Goal: Task Accomplishment & Management: Manage account settings

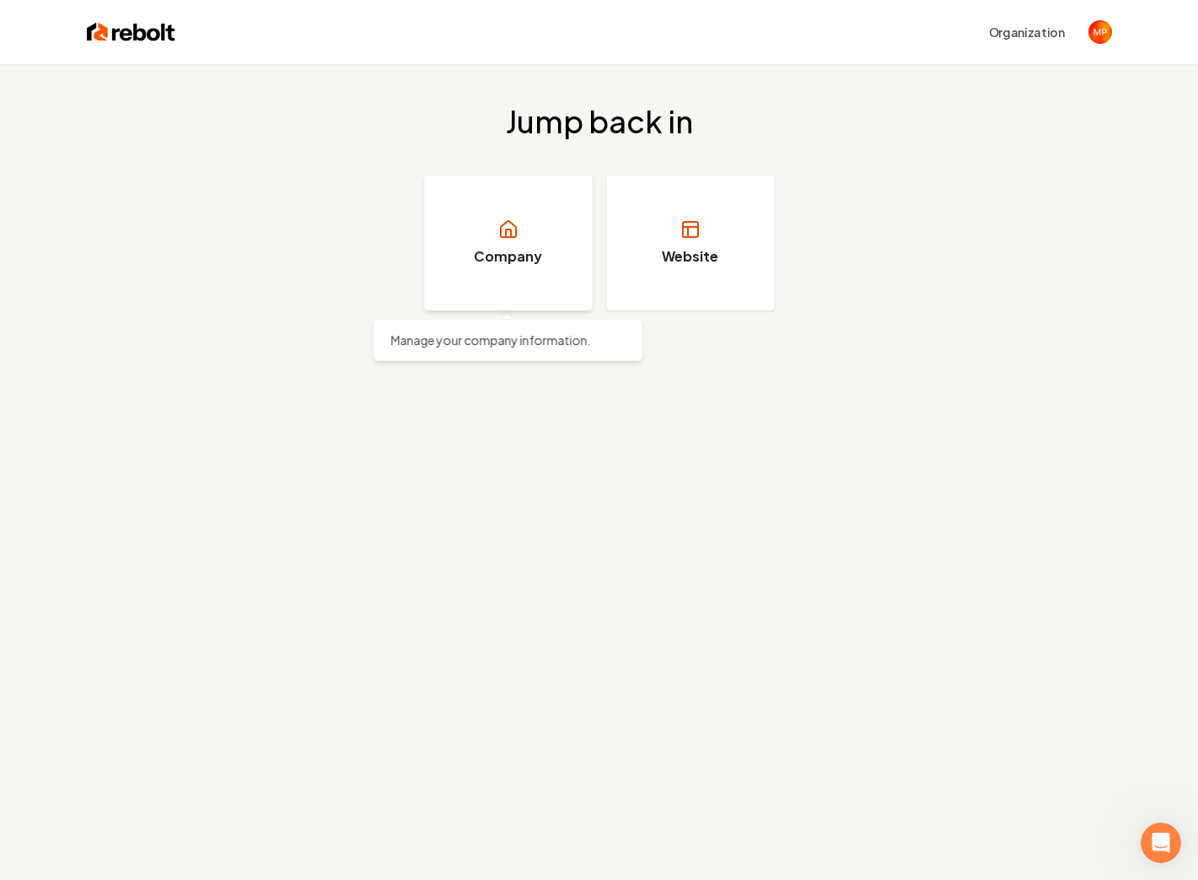
click at [513, 212] on link "Company" at bounding box center [508, 242] width 169 height 135
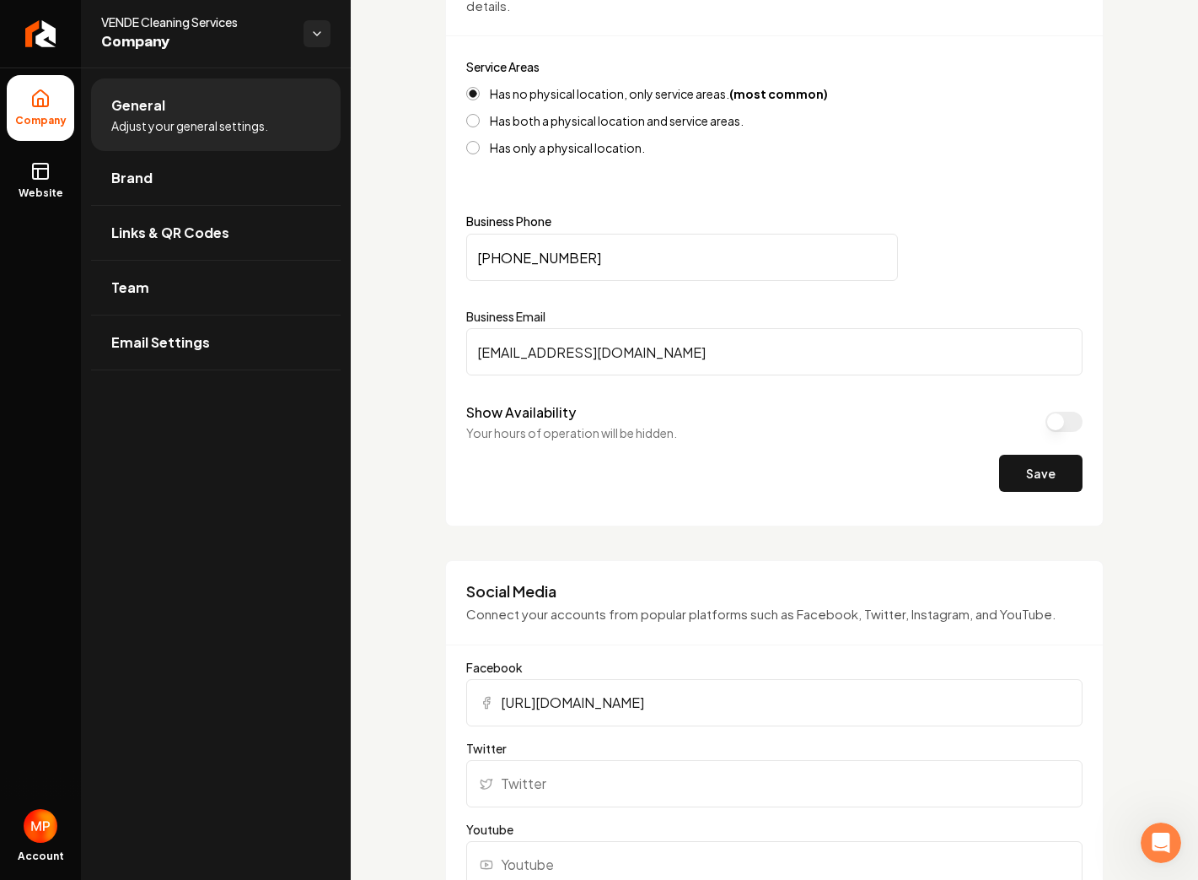
scroll to position [698, 0]
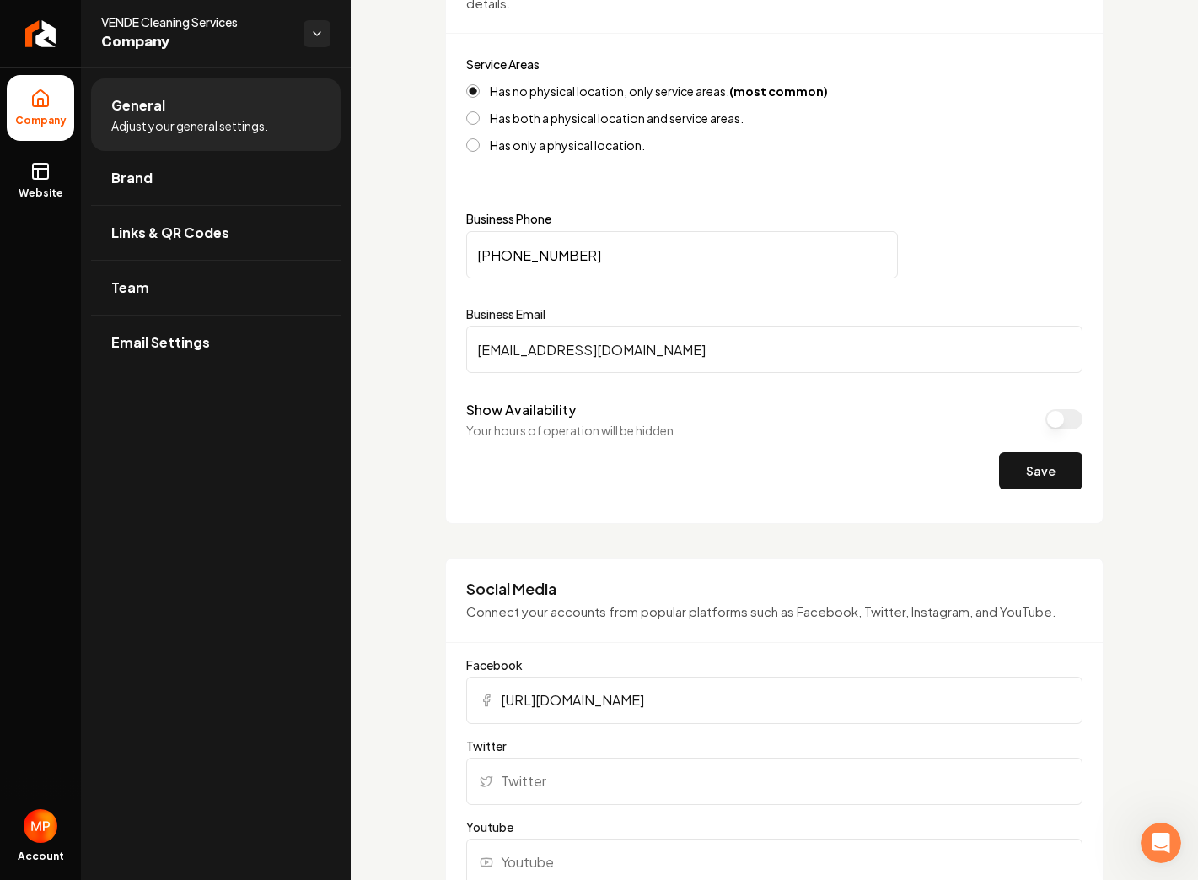
drag, startPoint x: 589, startPoint y: 255, endPoint x: 474, endPoint y: 262, distance: 115.8
click at [474, 262] on input "[PHONE_NUMBER]" at bounding box center [682, 254] width 432 height 47
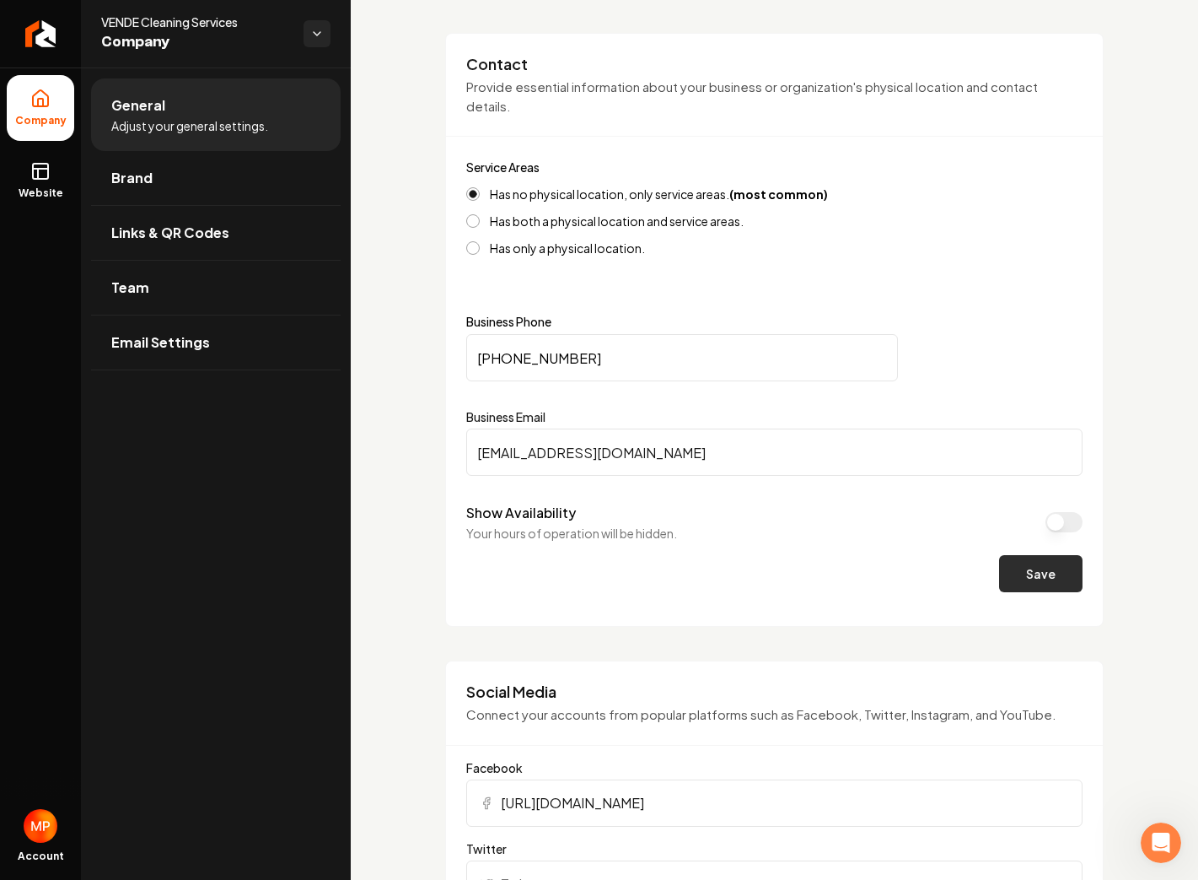
type input "[PHONE_NUMBER]"
click at [1037, 576] on button "Save" at bounding box center [1040, 573] width 83 height 37
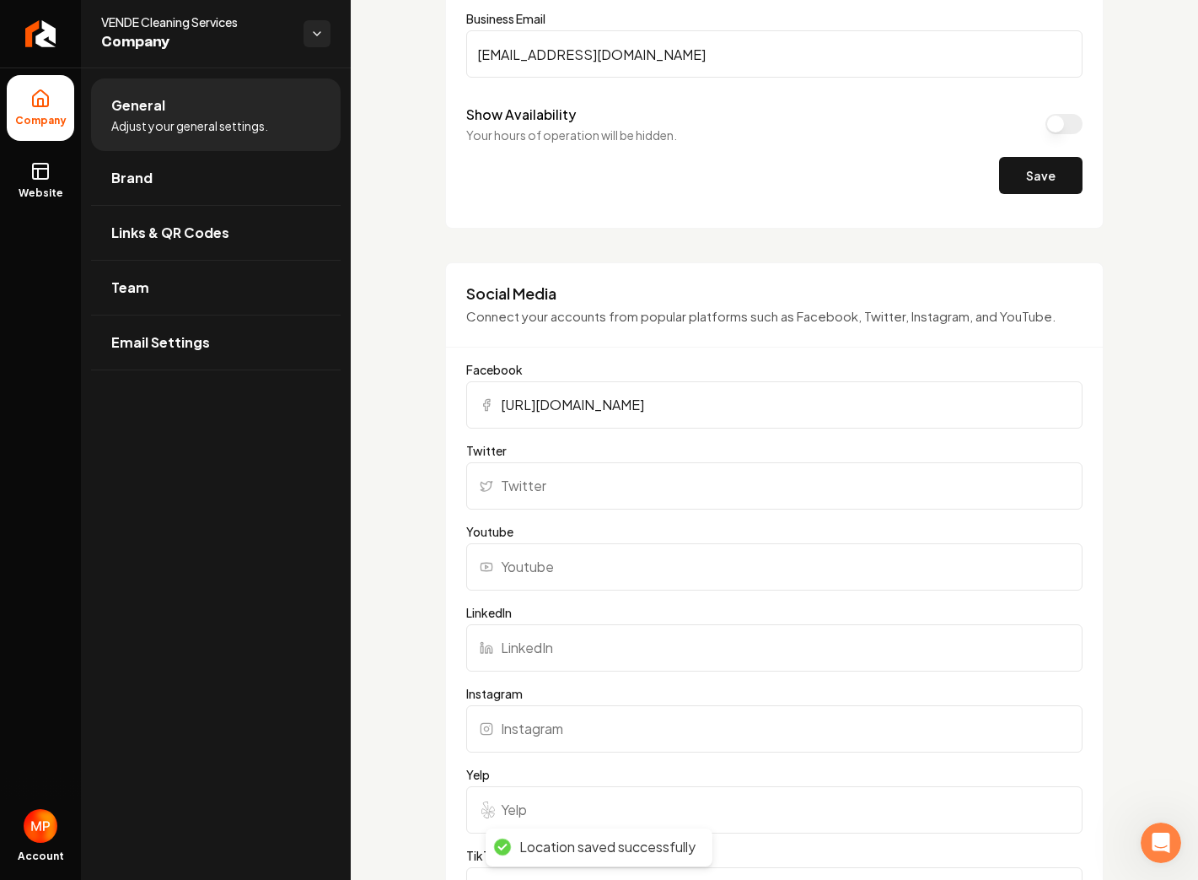
scroll to position [993, 0]
click at [614, 404] on input "[URL][DOMAIN_NAME]" at bounding box center [774, 405] width 616 height 47
paste input "[DOMAIN_NAME][URL]"
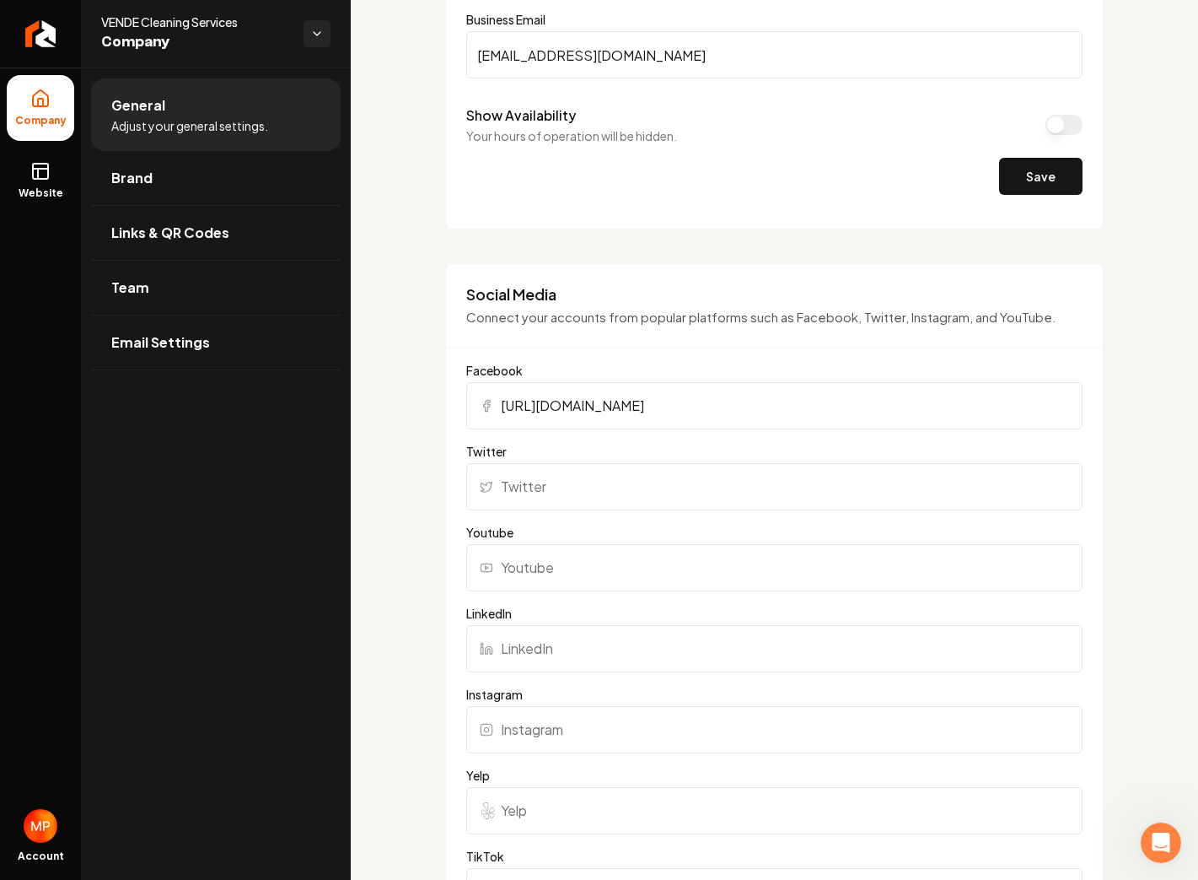
type input "[URL][DOMAIN_NAME]"
click at [682, 527] on label "Youtube" at bounding box center [774, 532] width 616 height 17
click at [682, 544] on input "Youtube" at bounding box center [774, 567] width 616 height 47
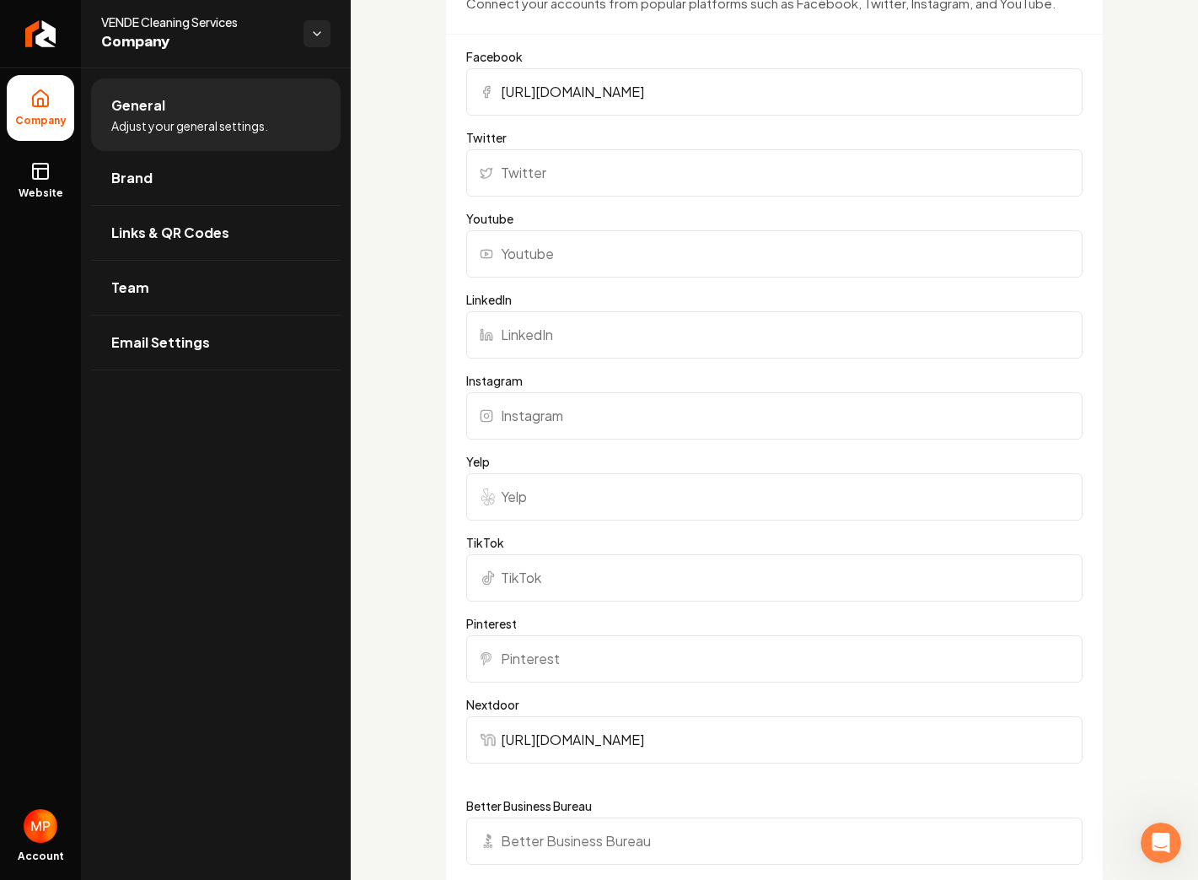
scroll to position [1333, 0]
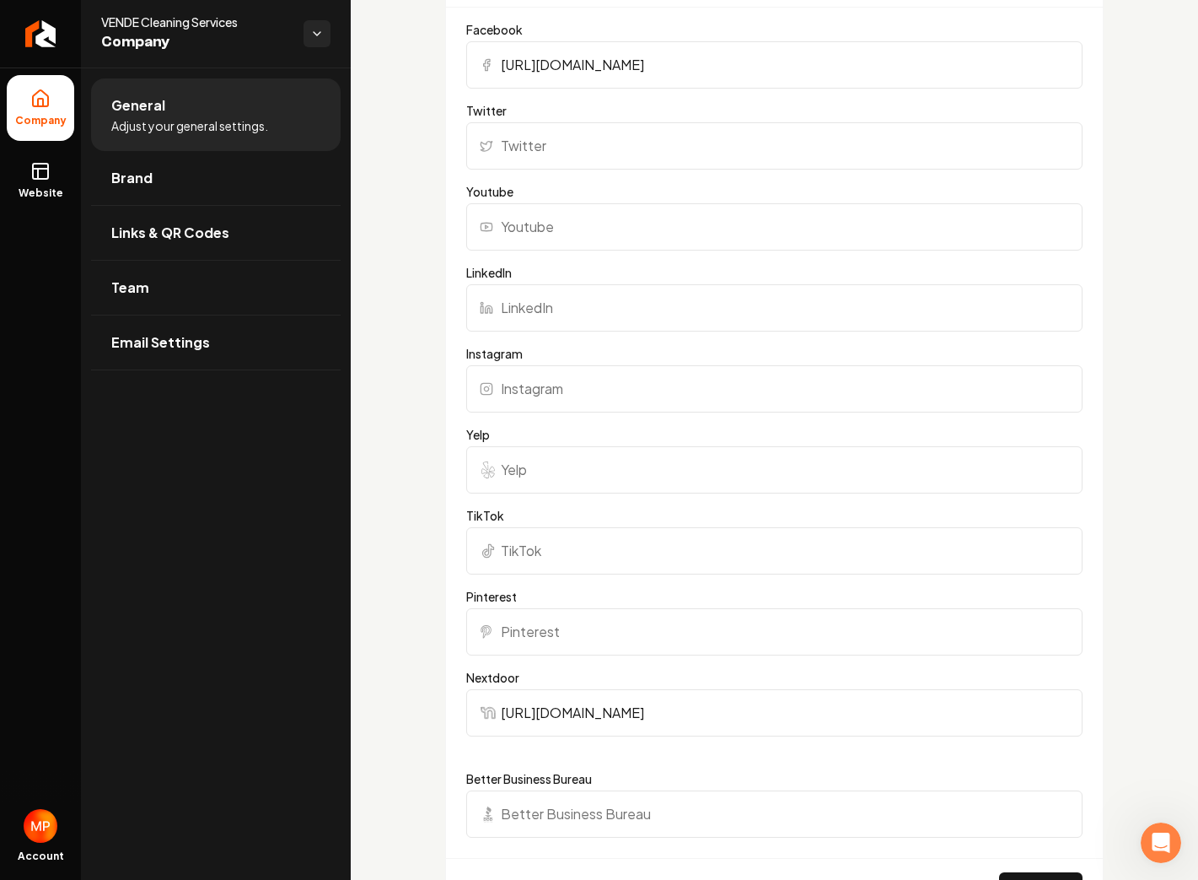
click at [560, 385] on input "Instagram" at bounding box center [774, 388] width 616 height 47
type input "[URL][DOMAIN_NAME]"
click at [1076, 671] on label "Nextdoor" at bounding box center [774, 677] width 616 height 17
click at [1076, 689] on input "[URL][DOMAIN_NAME]" at bounding box center [774, 712] width 616 height 47
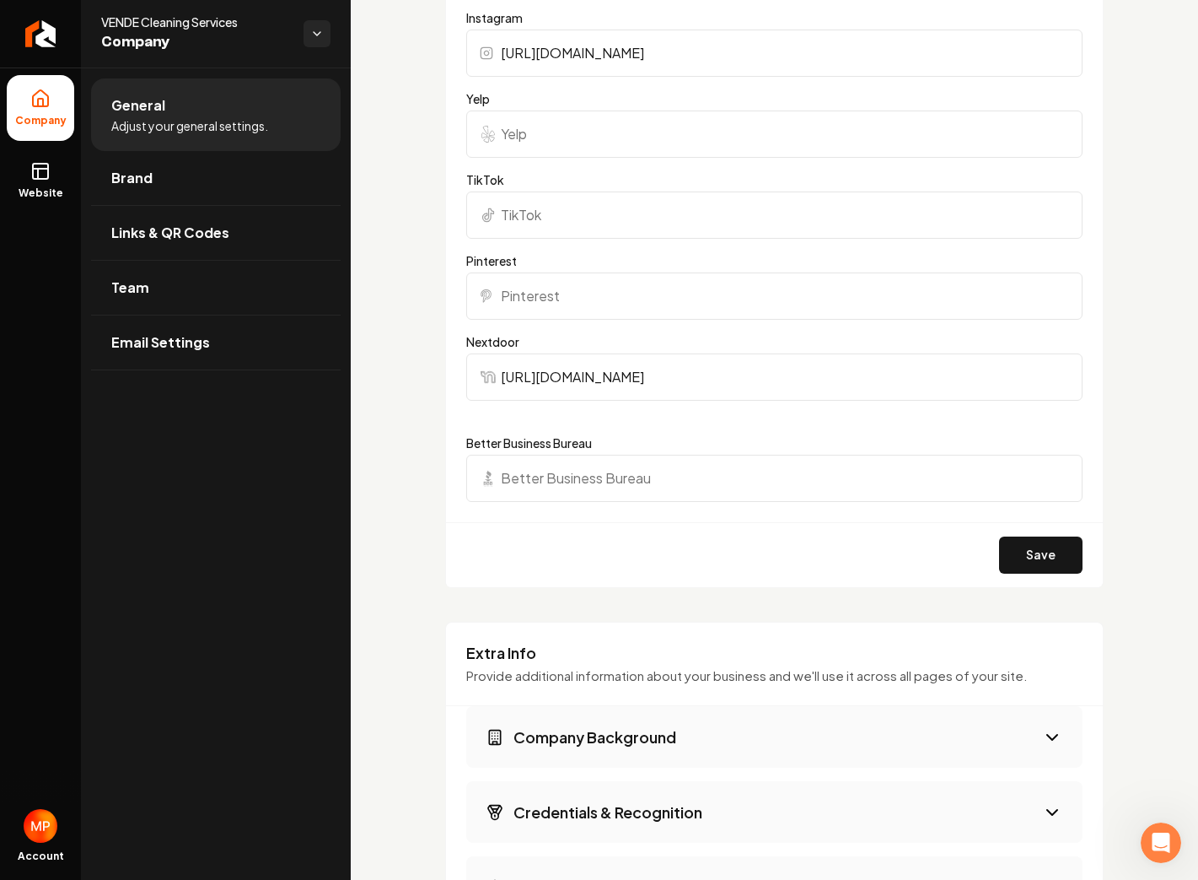
scroll to position [1672, 0]
